Goal: Transaction & Acquisition: Download file/media

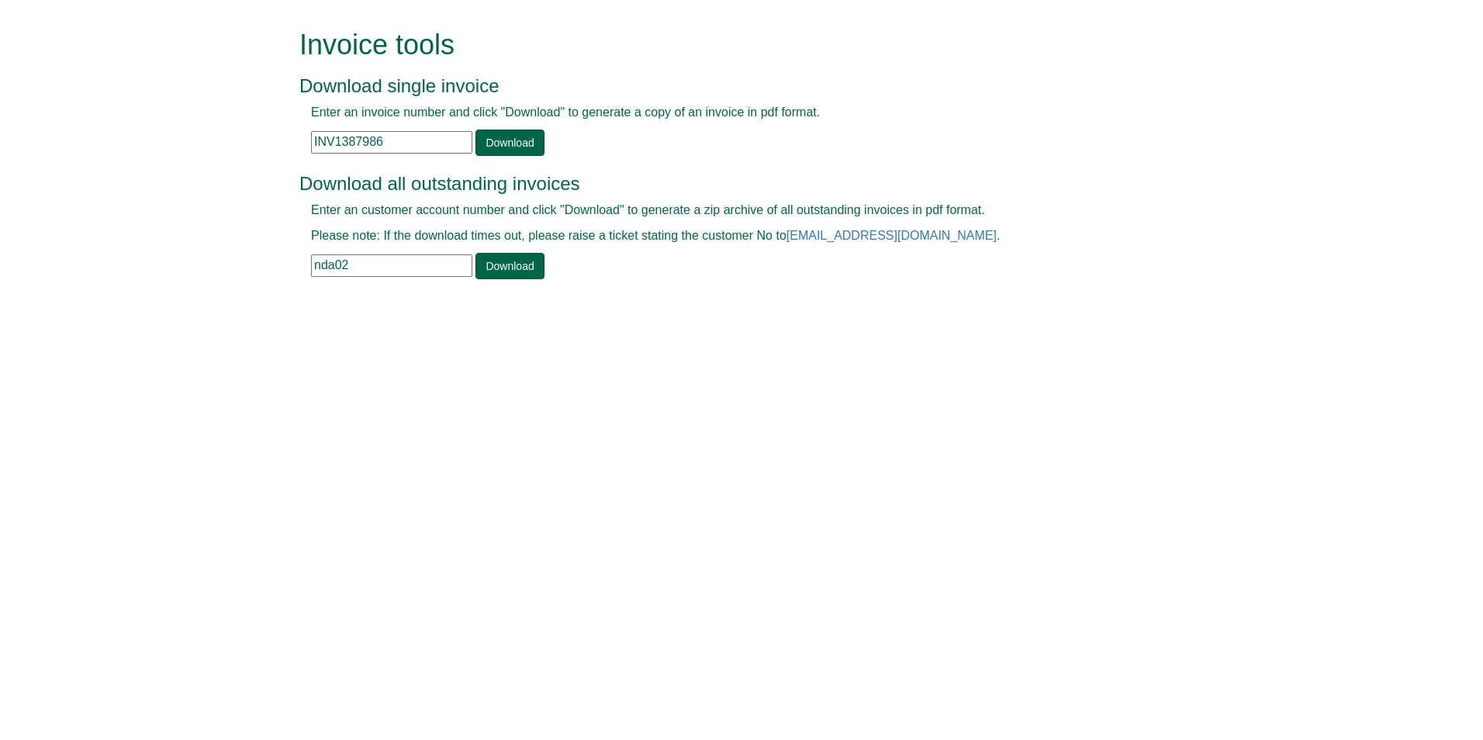
drag, startPoint x: 400, startPoint y: 144, endPoint x: 292, endPoint y: 135, distance: 109.0
click at [296, 137] on div "Invoice tools Download single invoice Enter an invoice number and click "Downlo…" at bounding box center [742, 156] width 908 height 312
paste input "INV1363648"
type input "INV1363648"
click at [496, 144] on link "Download" at bounding box center [509, 143] width 68 height 26
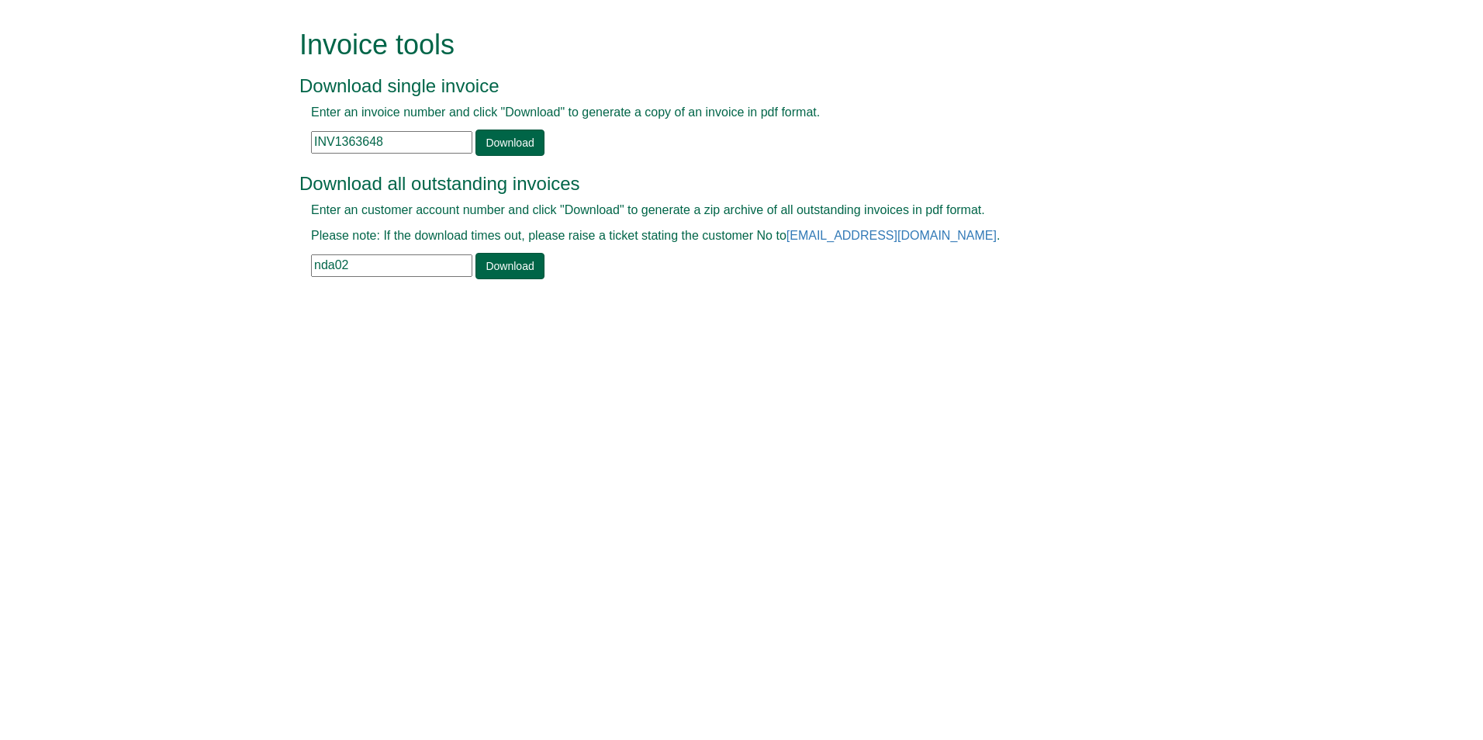
click at [523, 312] on html "Invoice tools Download single invoice Enter an invoice number and click "Downlo…" at bounding box center [741, 156] width 1483 height 312
drag, startPoint x: 406, startPoint y: 141, endPoint x: 316, endPoint y: 135, distance: 91.0
click at [316, 135] on input "INV1363648" at bounding box center [391, 142] width 161 height 22
paste input "INV1363648"
click at [509, 143] on link "Download" at bounding box center [509, 143] width 68 height 26
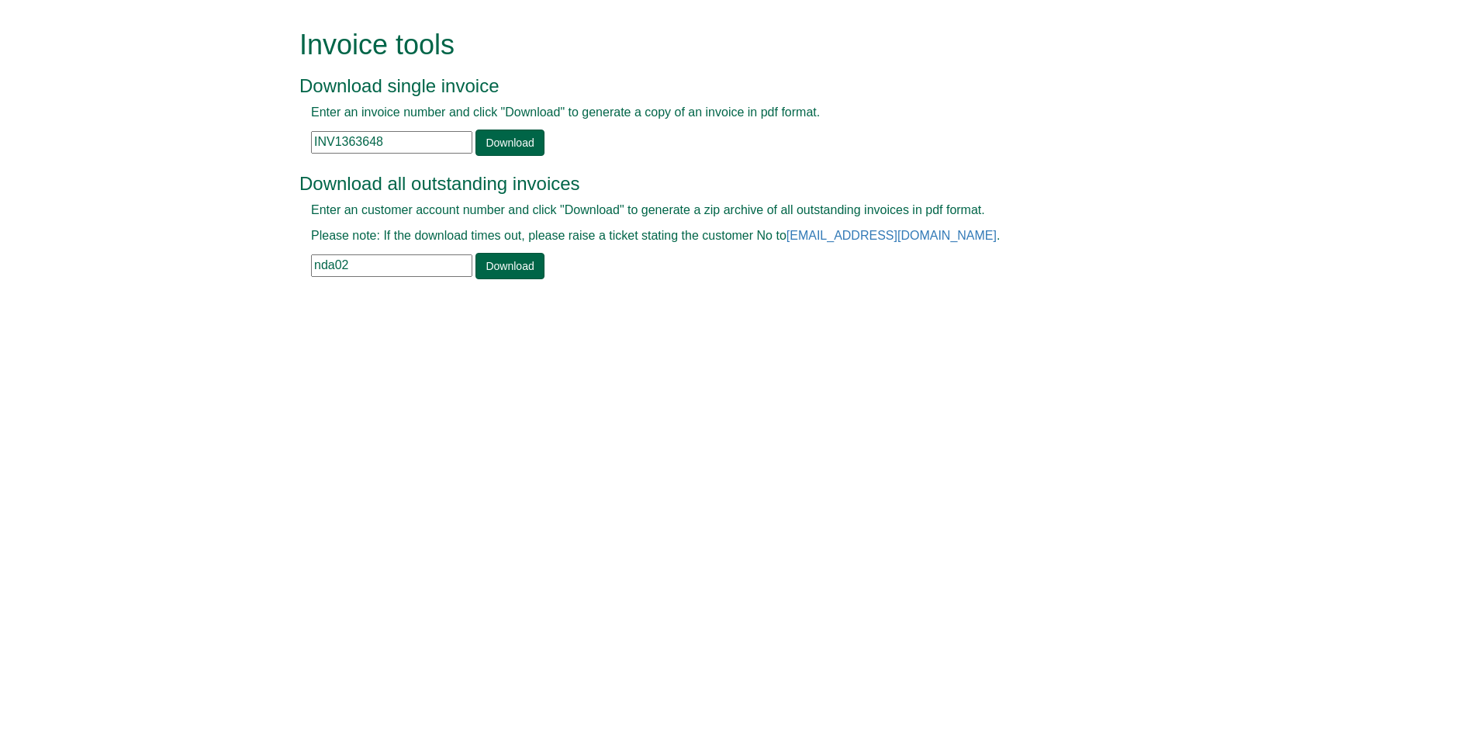
drag, startPoint x: 336, startPoint y: 136, endPoint x: 389, endPoint y: 140, distance: 53.7
click at [387, 140] on input "INV1363648" at bounding box center [391, 142] width 161 height 22
type input "INV0812510"
click at [508, 134] on link "Download" at bounding box center [509, 143] width 68 height 26
